Goal: Obtain resource: Obtain resource

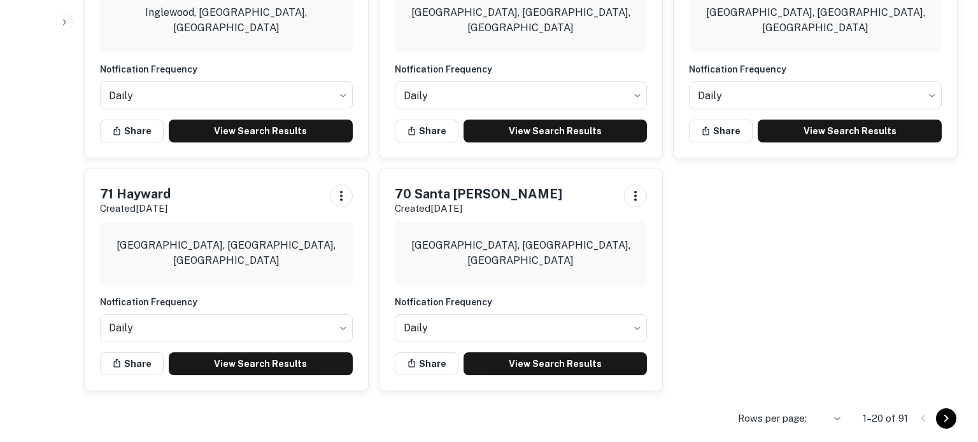
scroll to position [1346, 0]
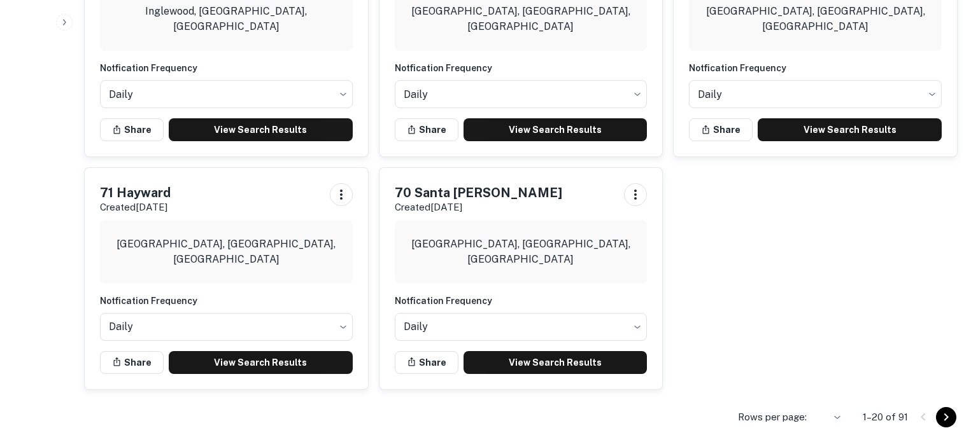
click at [943, 411] on icon "Go to next page" at bounding box center [945, 417] width 15 height 15
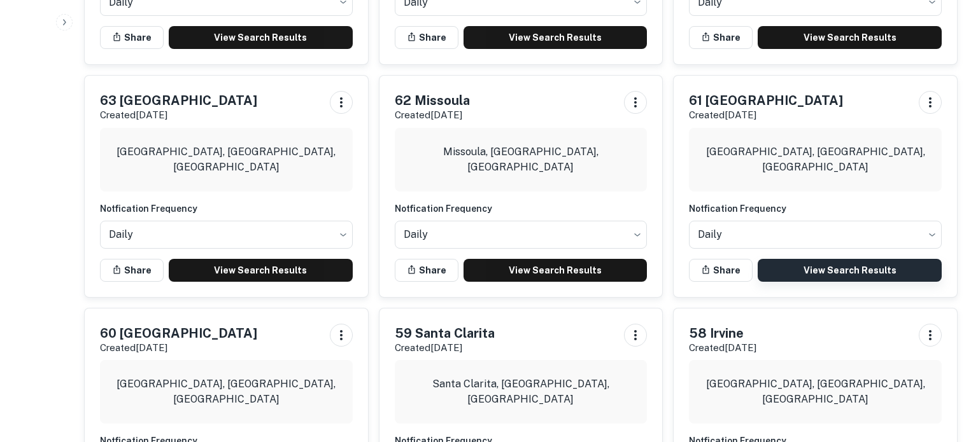
scroll to position [525, 0]
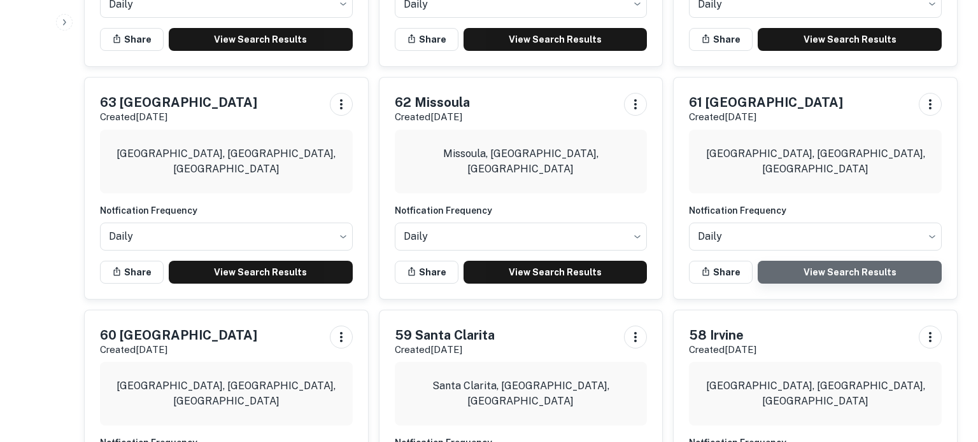
click at [816, 261] on link "View Search Results" at bounding box center [850, 272] width 184 height 23
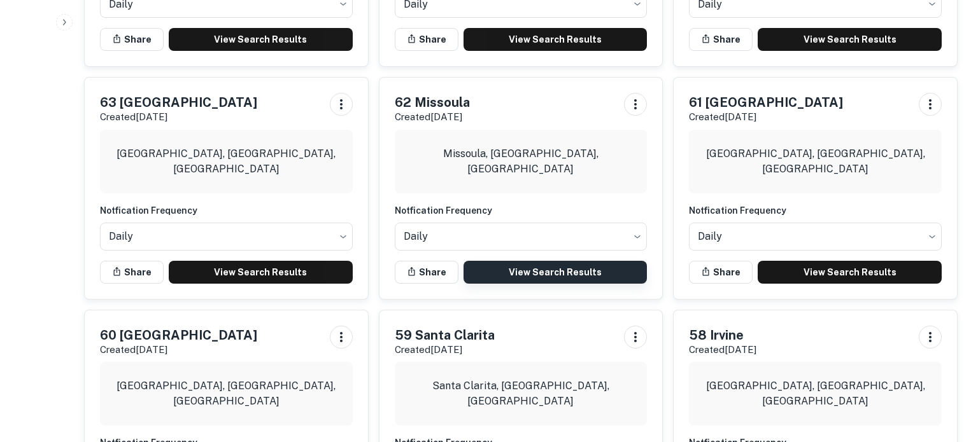
click at [542, 261] on link "View Search Results" at bounding box center [555, 272] width 184 height 23
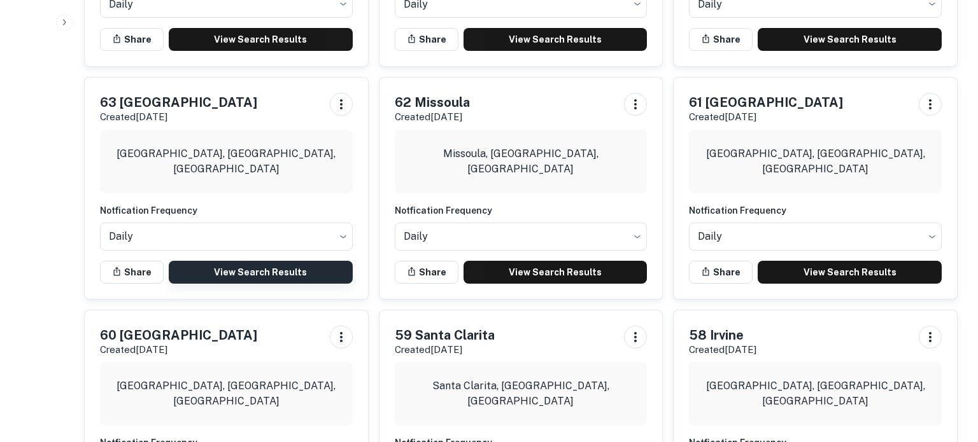
click at [265, 261] on link "View Search Results" at bounding box center [261, 272] width 184 height 23
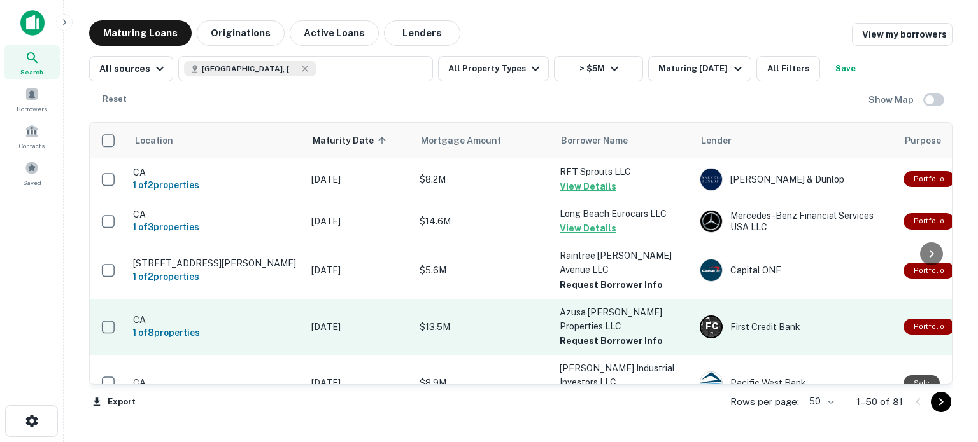
scroll to position [638, 0]
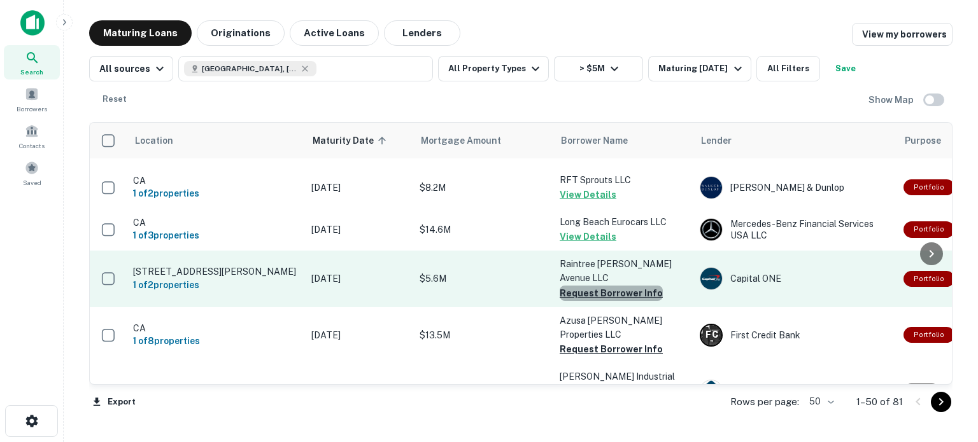
click at [621, 286] on button "Request Borrower Info" at bounding box center [611, 293] width 103 height 15
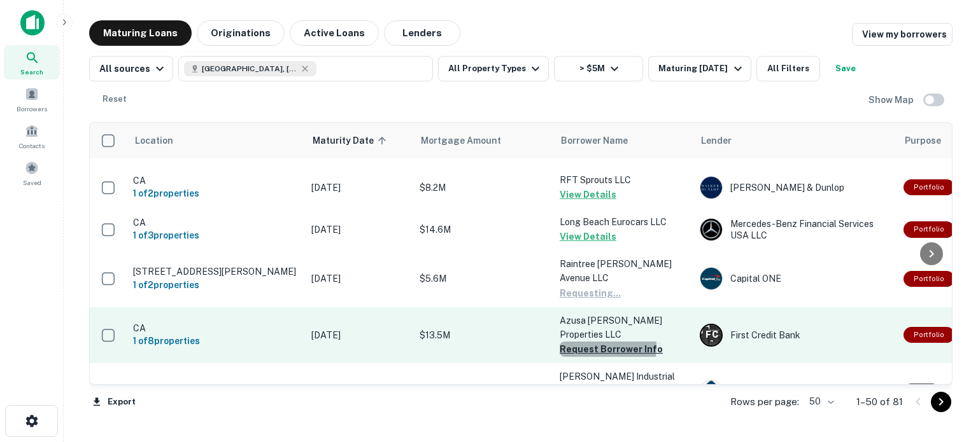
click at [593, 342] on button "Request Borrower Info" at bounding box center [611, 349] width 103 height 15
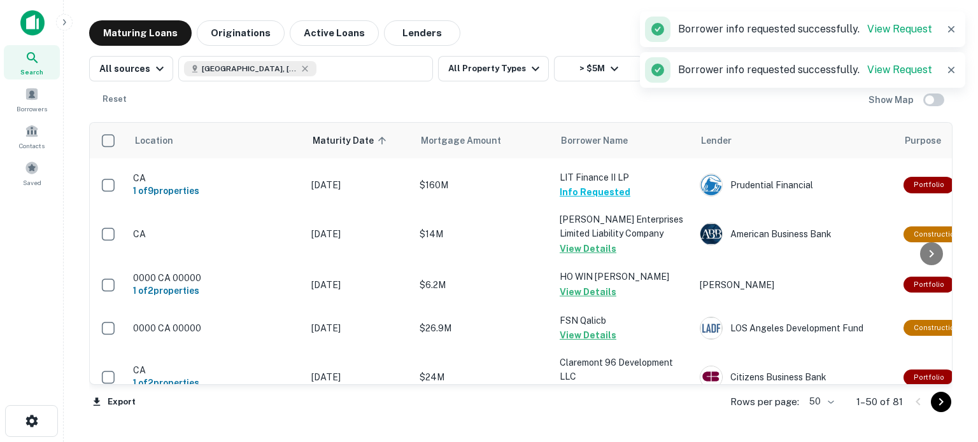
scroll to position [2052, 0]
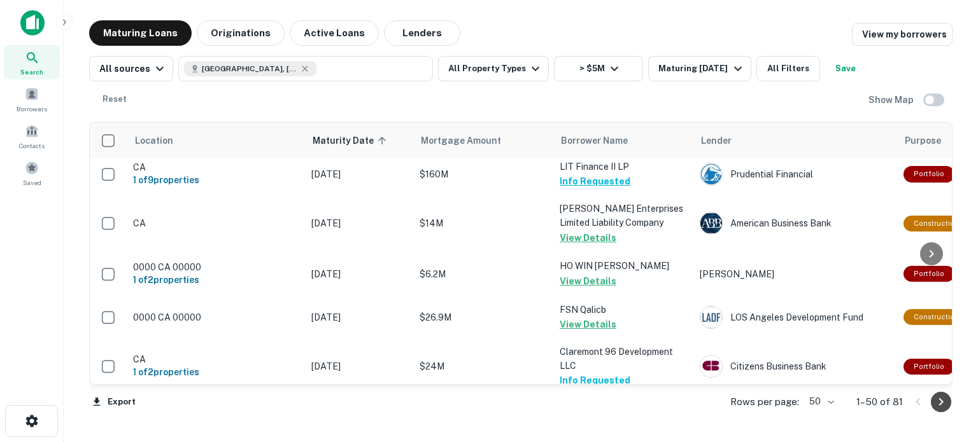
click at [939, 405] on icon "Go to next page" at bounding box center [941, 403] width 4 height 8
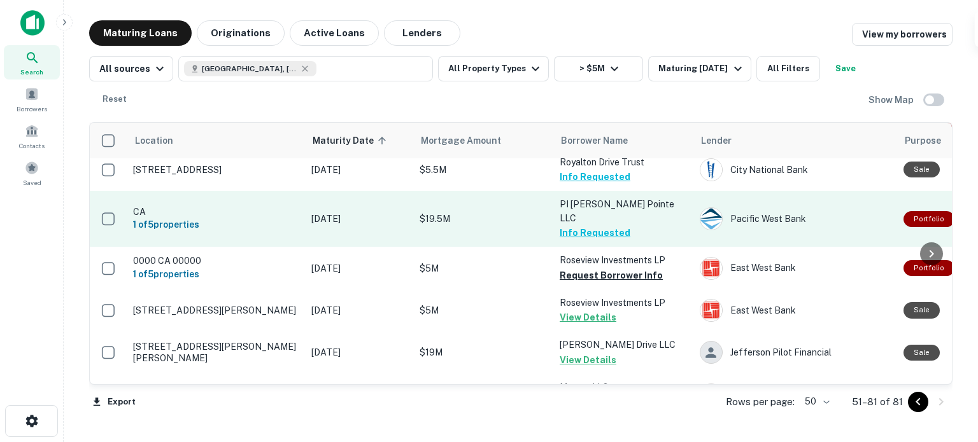
scroll to position [333, 0]
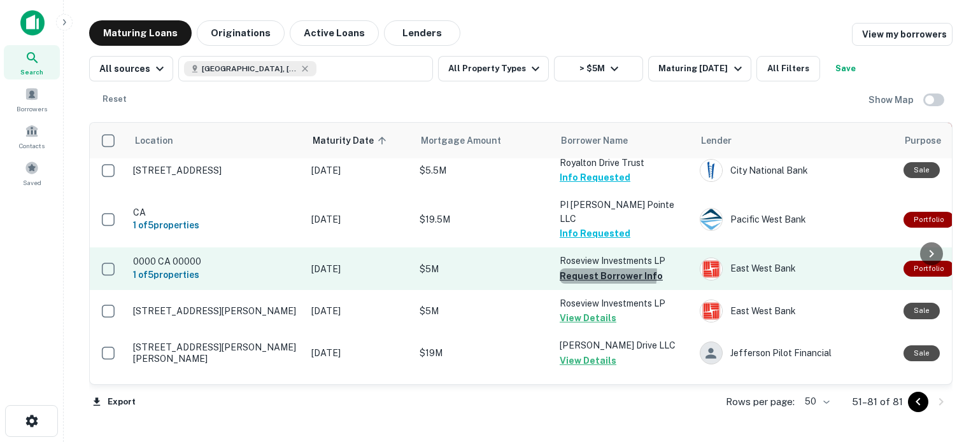
click at [605, 269] on button "Request Borrower Info" at bounding box center [611, 276] width 103 height 15
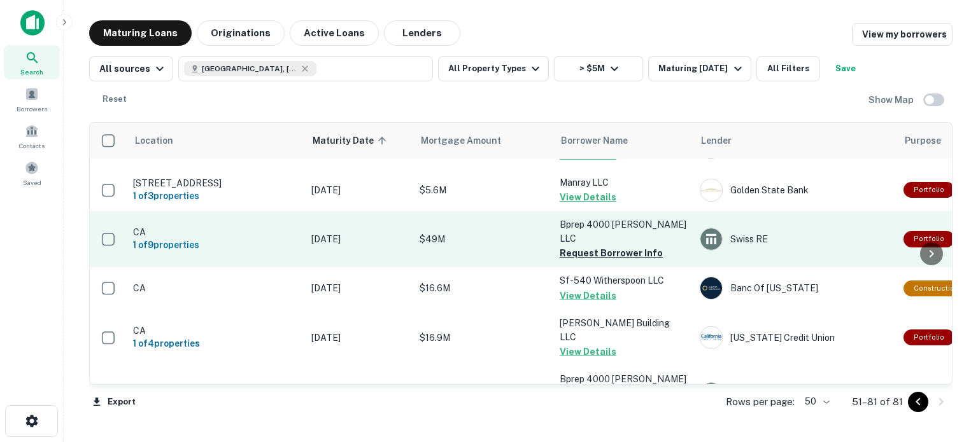
scroll to position [540, 0]
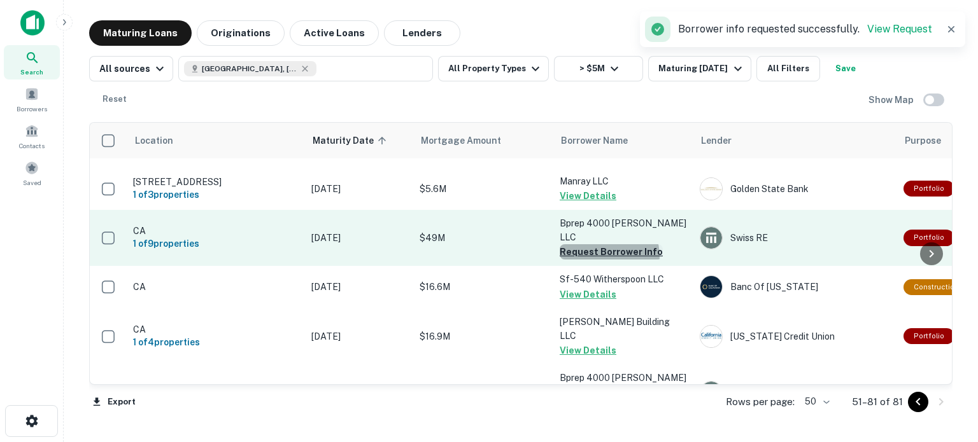
click at [609, 244] on button "Request Borrower Info" at bounding box center [611, 251] width 103 height 15
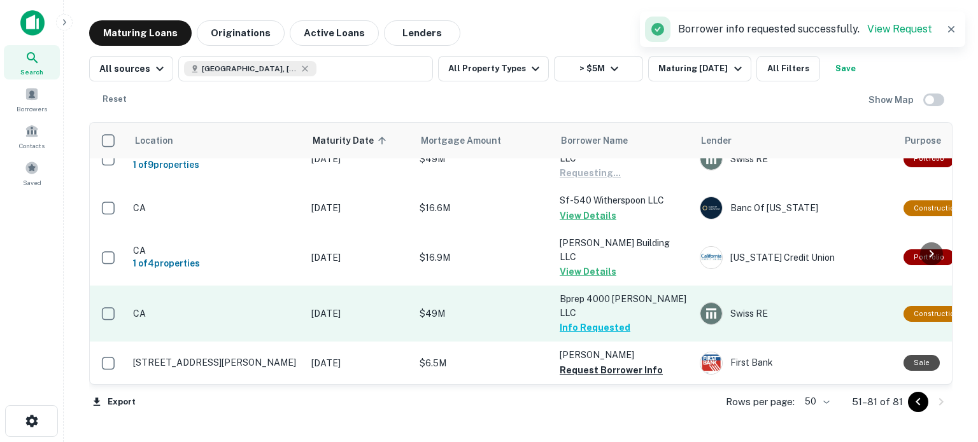
scroll to position [639, 0]
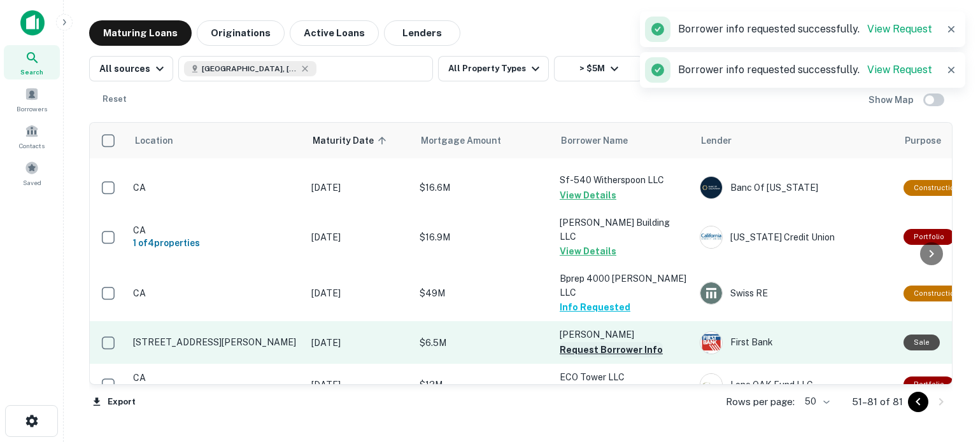
click at [602, 342] on button "Request Borrower Info" at bounding box center [611, 349] width 103 height 15
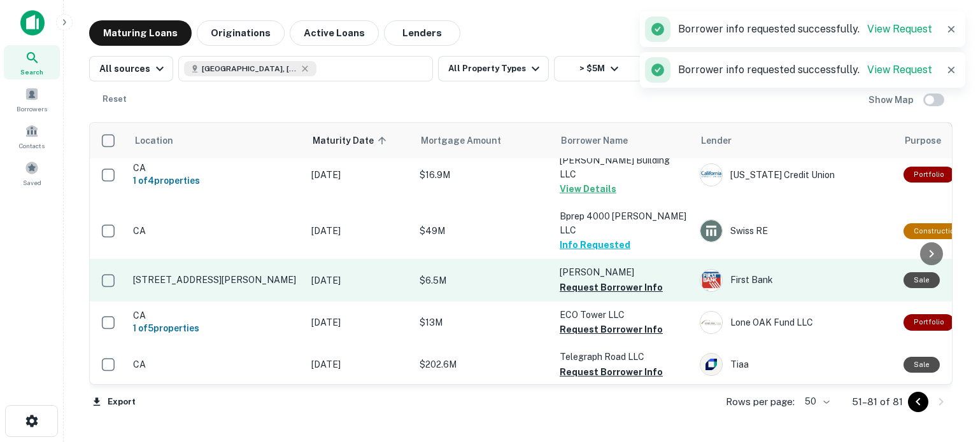
scroll to position [702, 0]
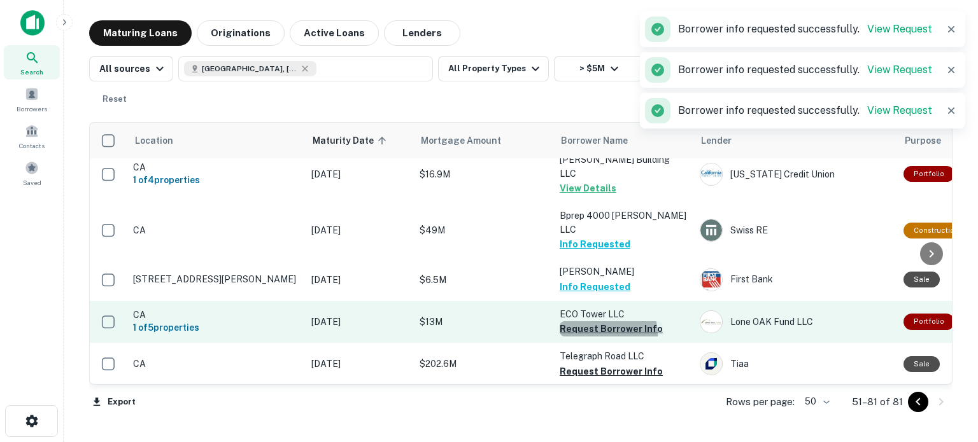
click at [604, 321] on button "Request Borrower Info" at bounding box center [611, 328] width 103 height 15
drag, startPoint x: 593, startPoint y: 299, endPoint x: 625, endPoint y: 252, distance: 56.7
click at [593, 364] on button "Request Borrower Info" at bounding box center [611, 371] width 103 height 15
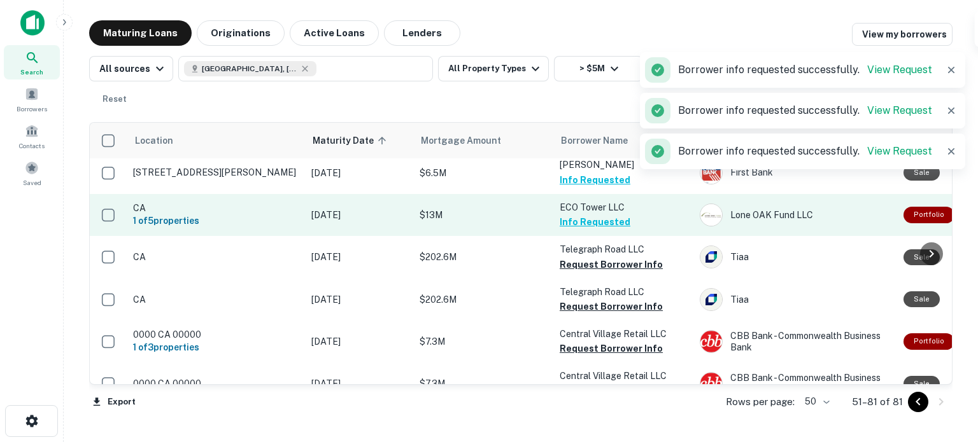
scroll to position [812, 0]
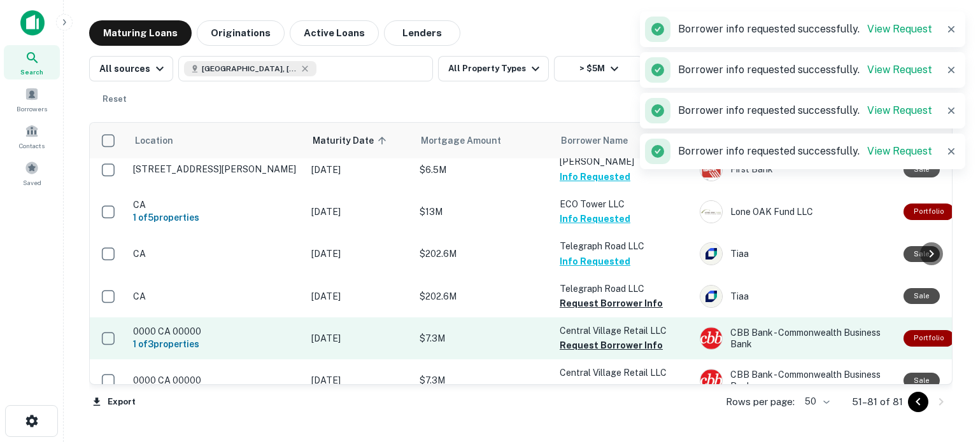
drag, startPoint x: 592, startPoint y: 235, endPoint x: 589, endPoint y: 286, distance: 51.0
click at [592, 296] on button "Request Borrower Info" at bounding box center [611, 303] width 103 height 15
click at [586, 338] on button "Request Borrower Info" at bounding box center [611, 345] width 103 height 15
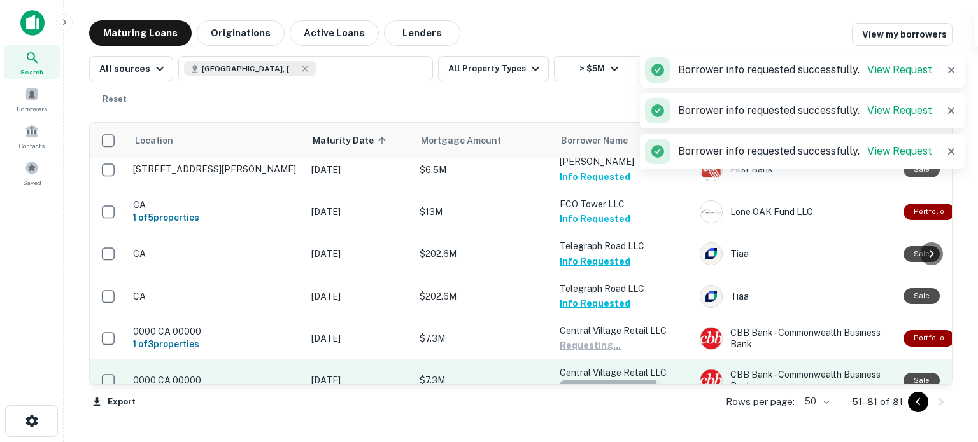
click at [578, 381] on button "Request Borrower Info" at bounding box center [611, 388] width 103 height 15
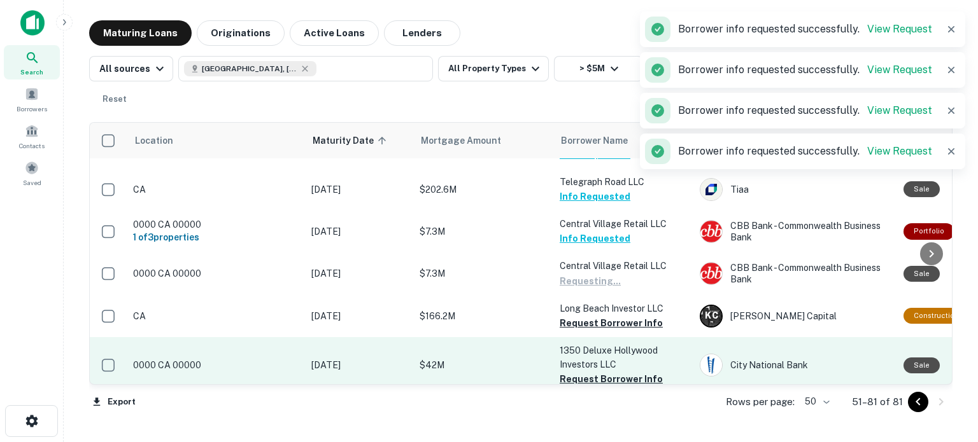
scroll to position [929, 0]
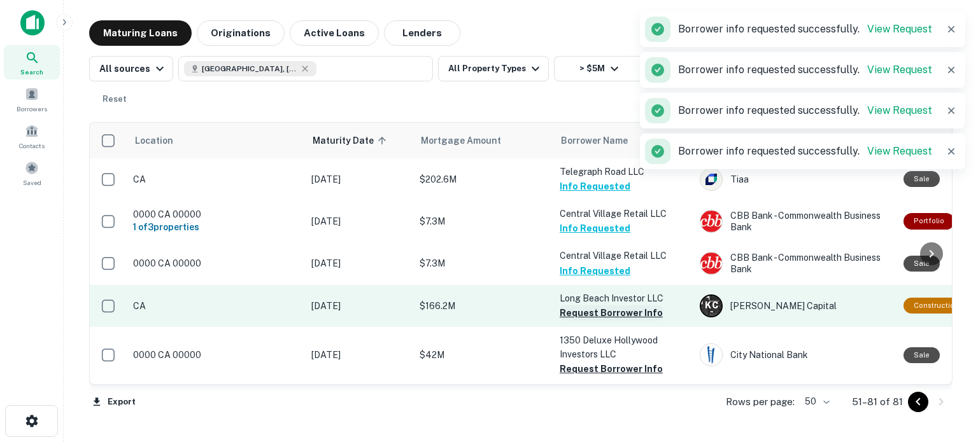
click at [593, 306] on button "Request Borrower Info" at bounding box center [611, 313] width 103 height 15
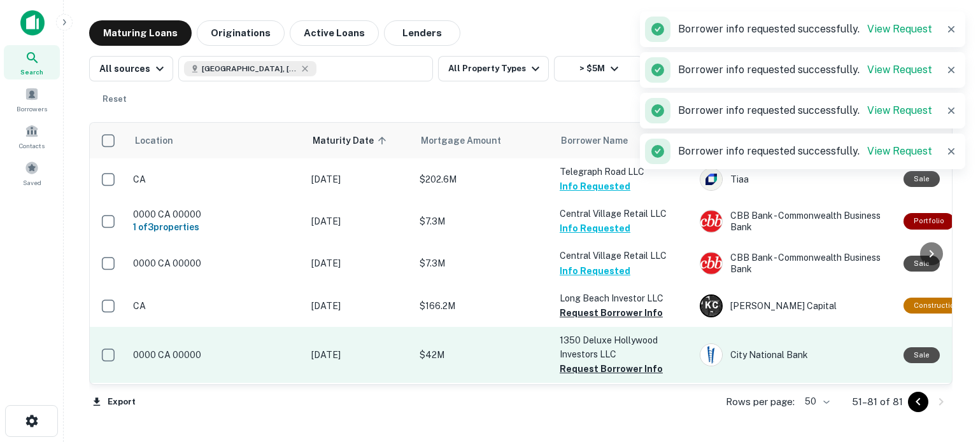
drag, startPoint x: 582, startPoint y: 298, endPoint x: 603, endPoint y: 271, distance: 33.6
click at [582, 362] on button "Request Borrower Info" at bounding box center [611, 369] width 103 height 15
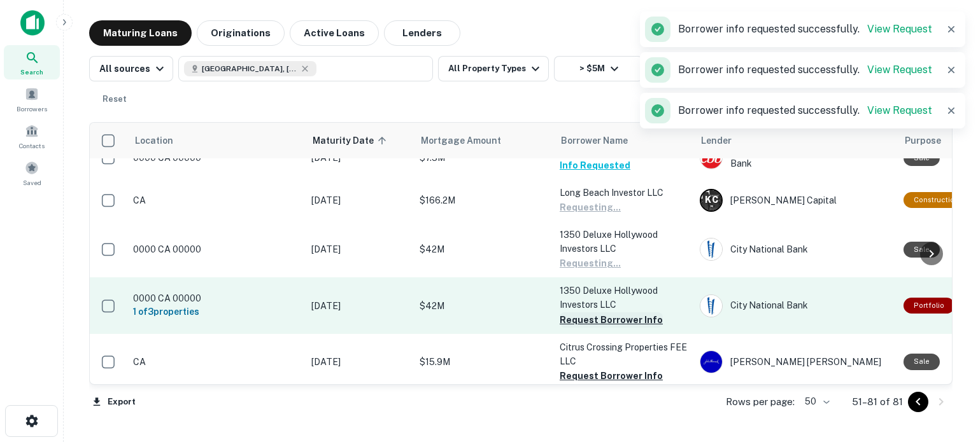
scroll to position [1036, 0]
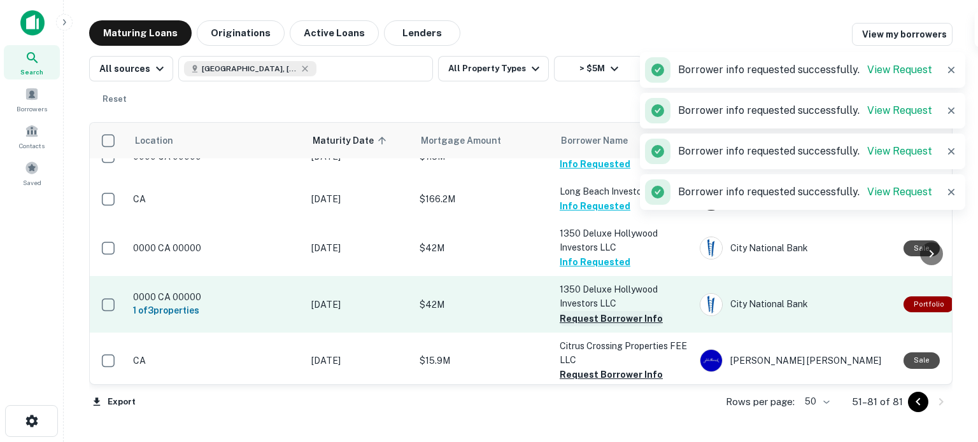
click at [603, 311] on button "Request Borrower Info" at bounding box center [611, 318] width 103 height 15
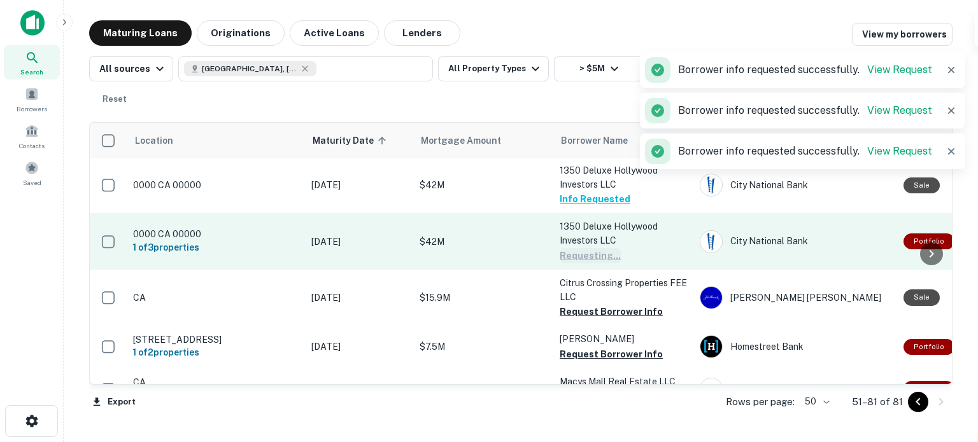
click at [609, 304] on button "Request Borrower Info" at bounding box center [611, 311] width 103 height 15
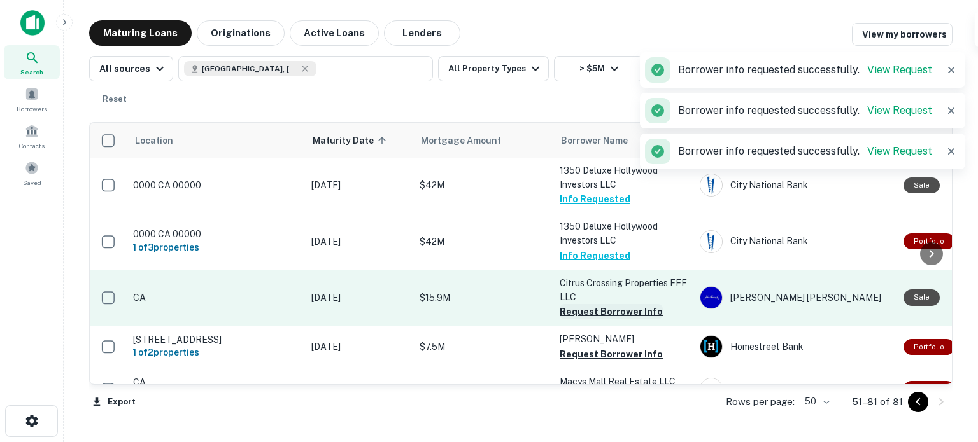
scroll to position [1155, 0]
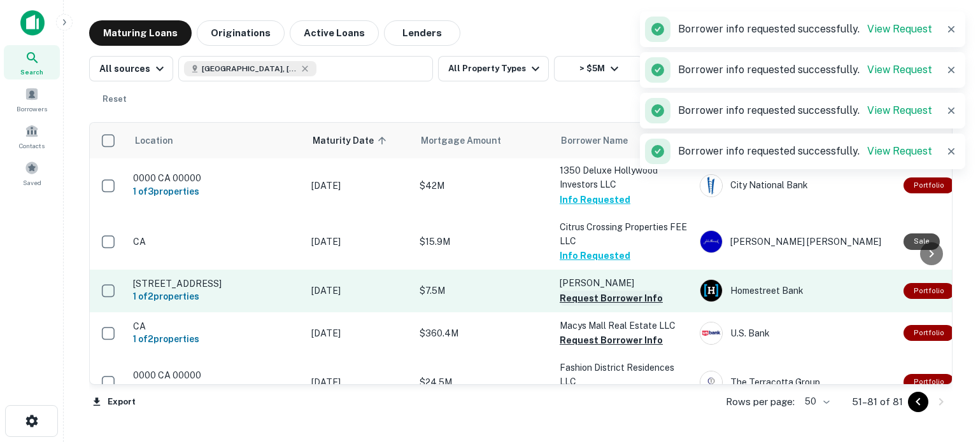
click at [607, 291] on button "Request Borrower Info" at bounding box center [611, 298] width 103 height 15
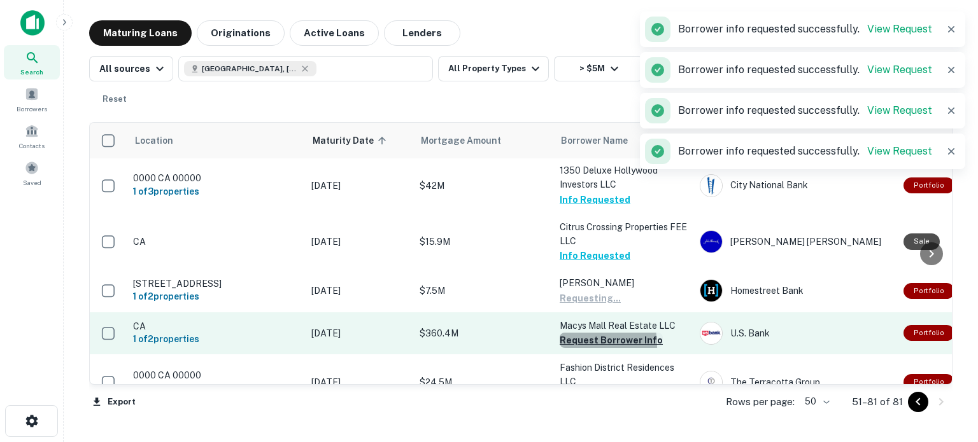
click at [583, 333] on button "Request Borrower Info" at bounding box center [611, 340] width 103 height 15
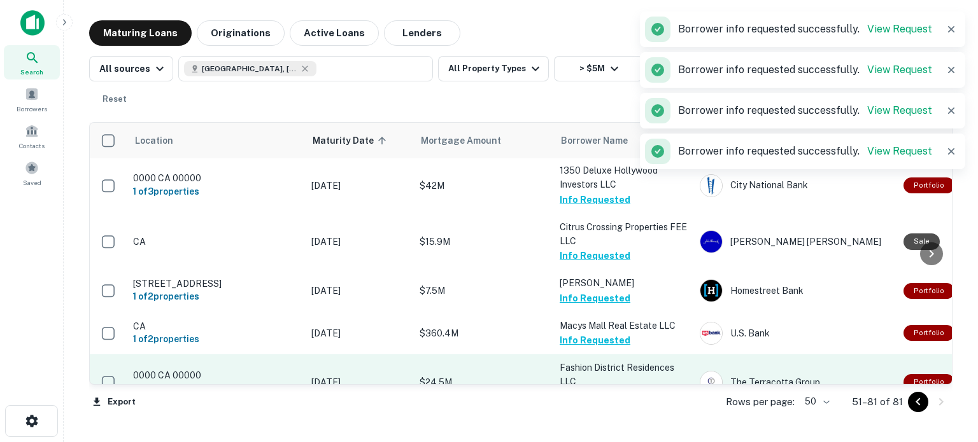
click at [586, 389] on button "Request Borrower Info" at bounding box center [611, 396] width 103 height 15
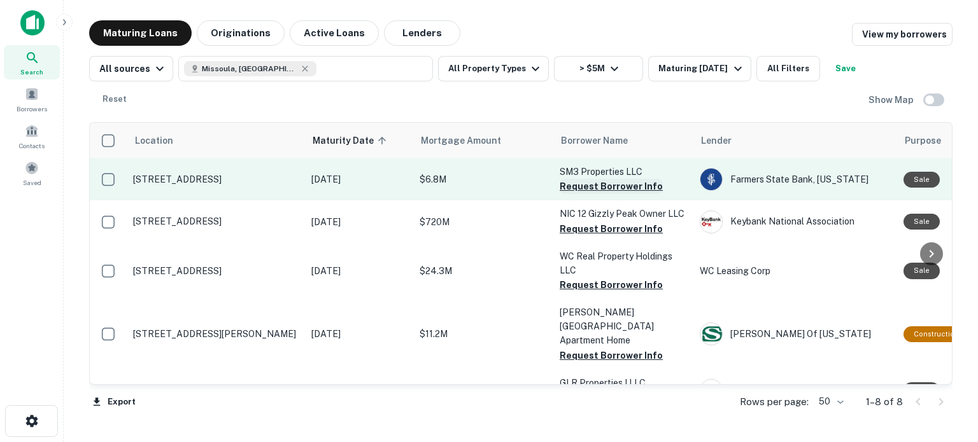
click at [607, 185] on button "Request Borrower Info" at bounding box center [611, 186] width 103 height 15
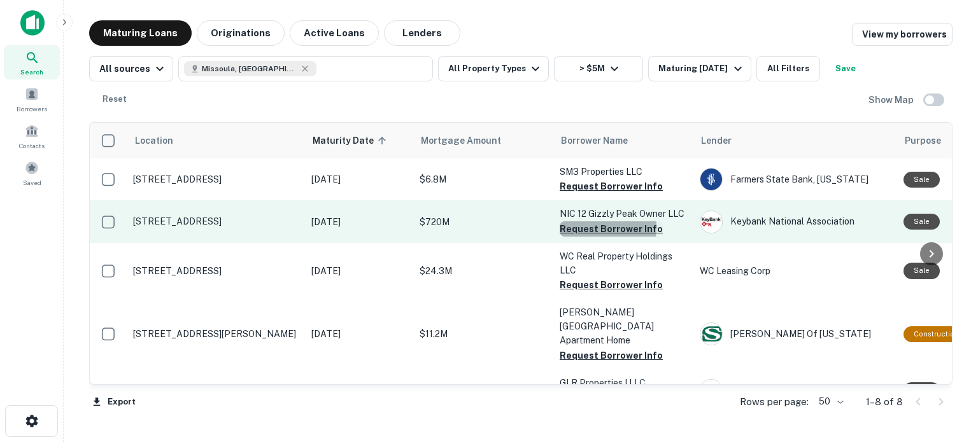
click at [588, 228] on button "Request Borrower Info" at bounding box center [611, 229] width 103 height 15
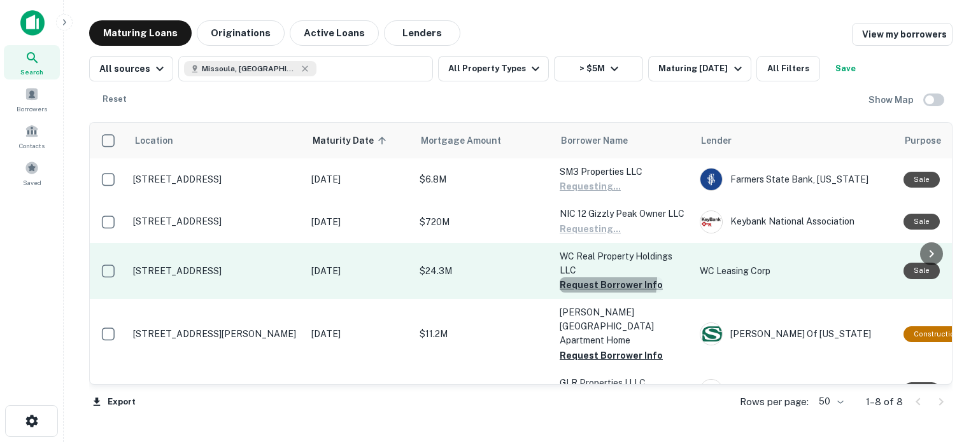
click at [574, 279] on button "Request Borrower Info" at bounding box center [611, 285] width 103 height 15
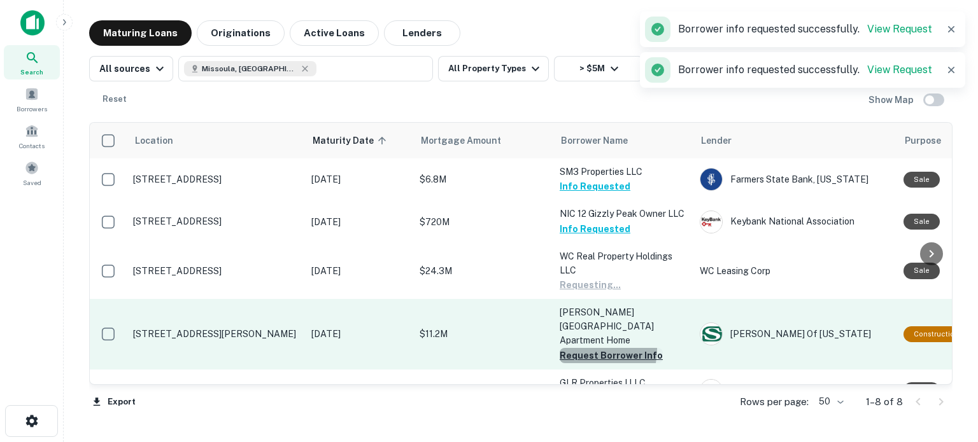
click at [581, 348] on button "Request Borrower Info" at bounding box center [611, 355] width 103 height 15
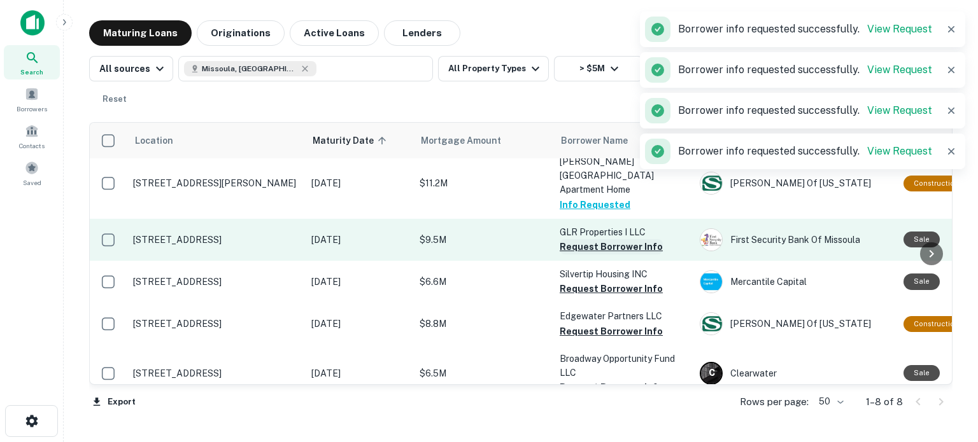
scroll to position [153, 0]
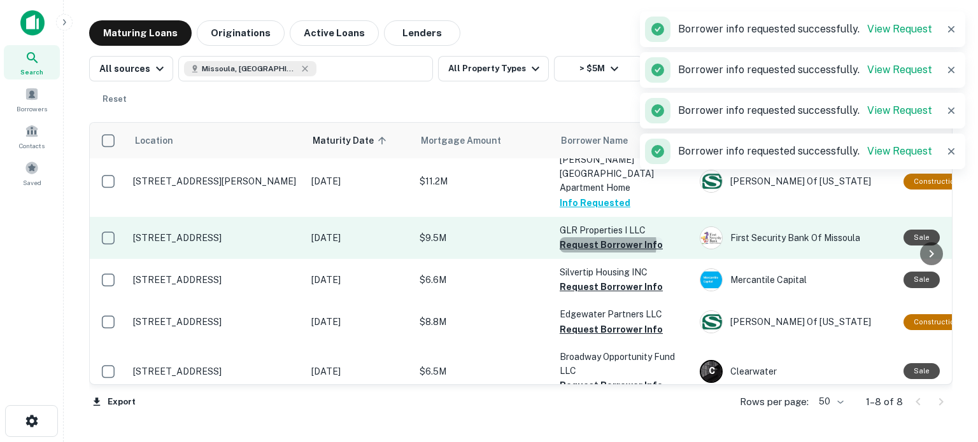
click at [607, 237] on button "Request Borrower Info" at bounding box center [611, 244] width 103 height 15
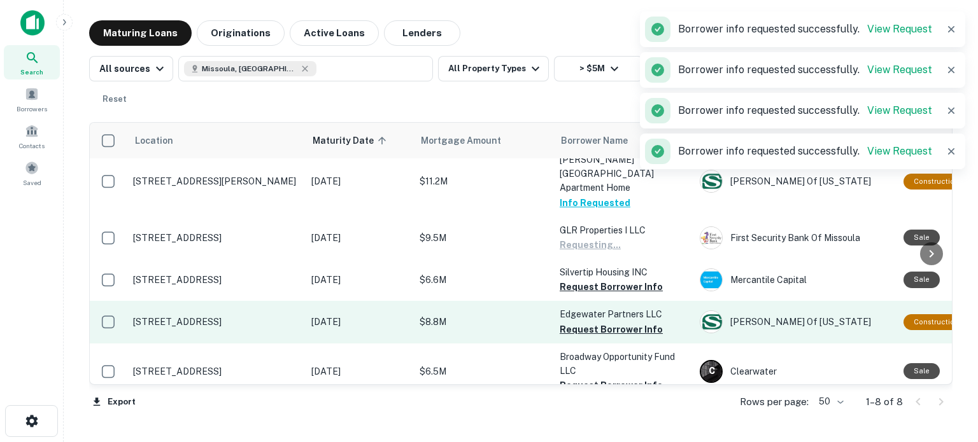
click at [591, 279] on button "Request Borrower Info" at bounding box center [611, 286] width 103 height 15
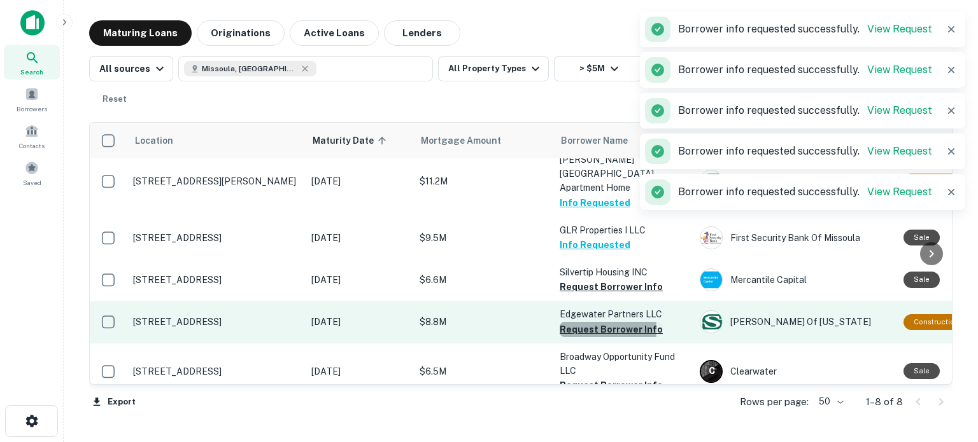
click at [584, 322] on button "Request Borrower Info" at bounding box center [611, 329] width 103 height 15
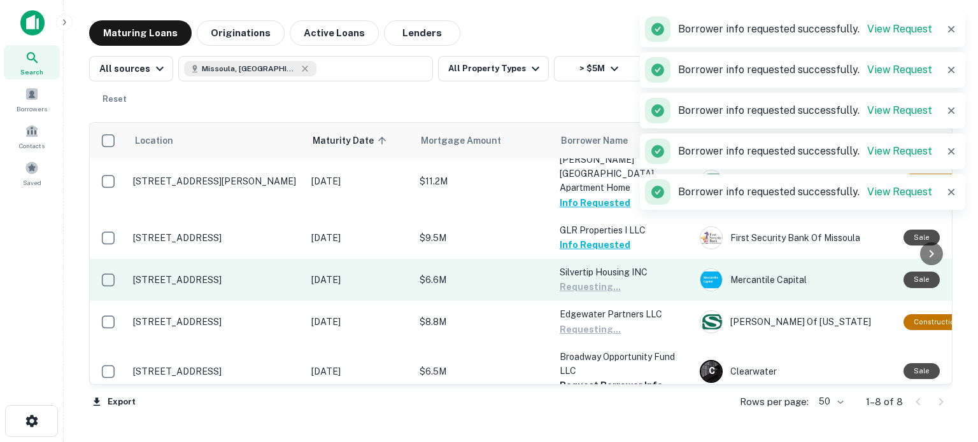
drag, startPoint x: 596, startPoint y: 365, endPoint x: 628, endPoint y: 277, distance: 93.2
click at [596, 378] on button "Request Borrower Info" at bounding box center [611, 385] width 103 height 15
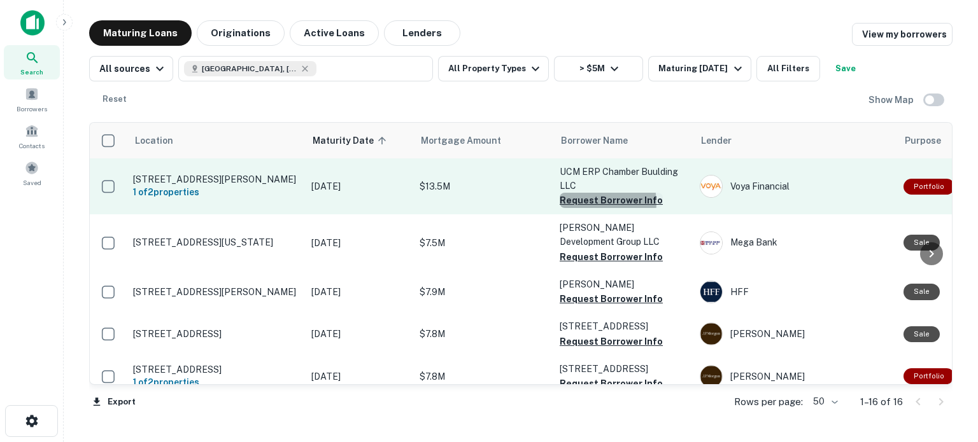
click at [596, 202] on button "Request Borrower Info" at bounding box center [611, 200] width 103 height 15
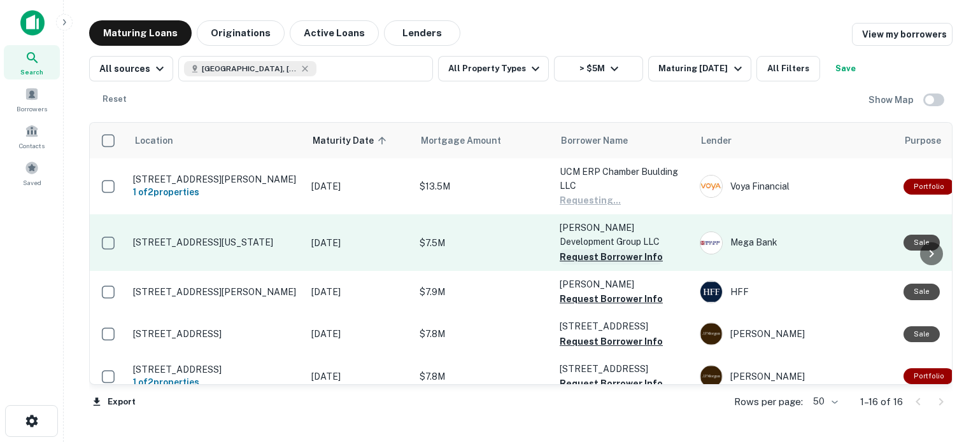
click at [582, 259] on button "Request Borrower Info" at bounding box center [611, 257] width 103 height 15
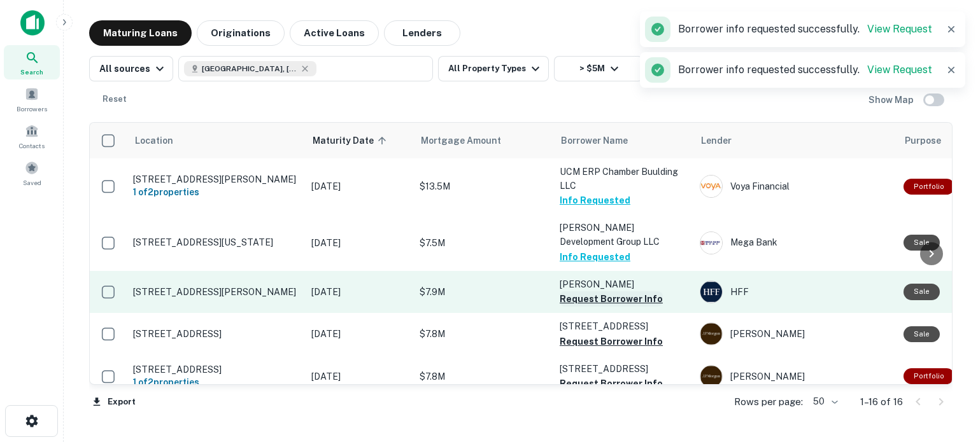
click at [595, 294] on button "Request Borrower Info" at bounding box center [611, 299] width 103 height 15
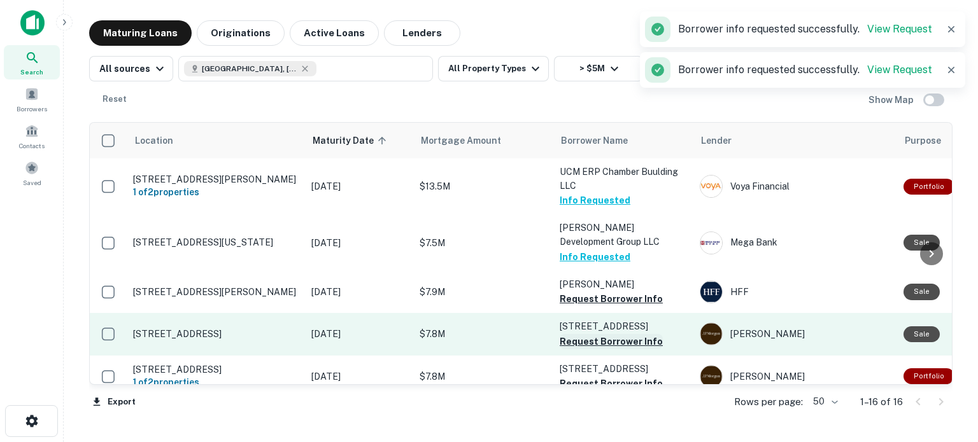
click at [589, 340] on button "Request Borrower Info" at bounding box center [611, 341] width 103 height 15
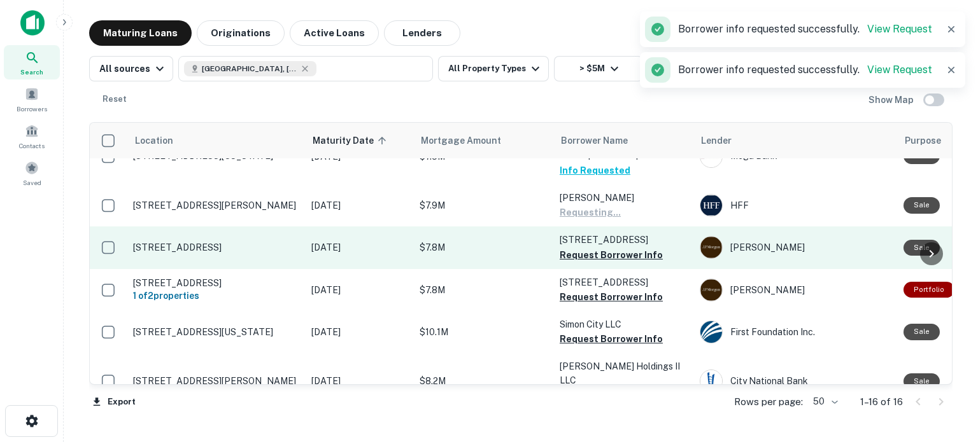
scroll to position [87, 0]
